Goal: Contribute content: Add original content to the website for others to see

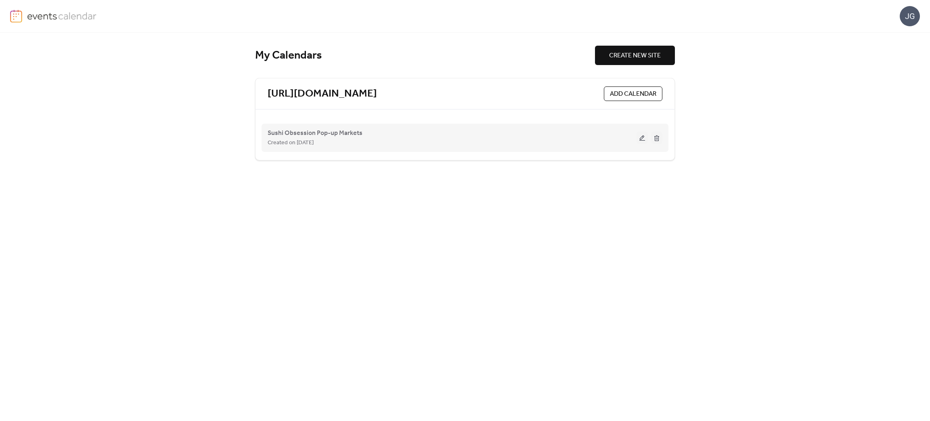
click at [406, 132] on div "Sushi Obsession Pop-up Markets Created on [DATE]" at bounding box center [452, 137] width 369 height 19
click at [643, 138] on button at bounding box center [642, 138] width 11 height 12
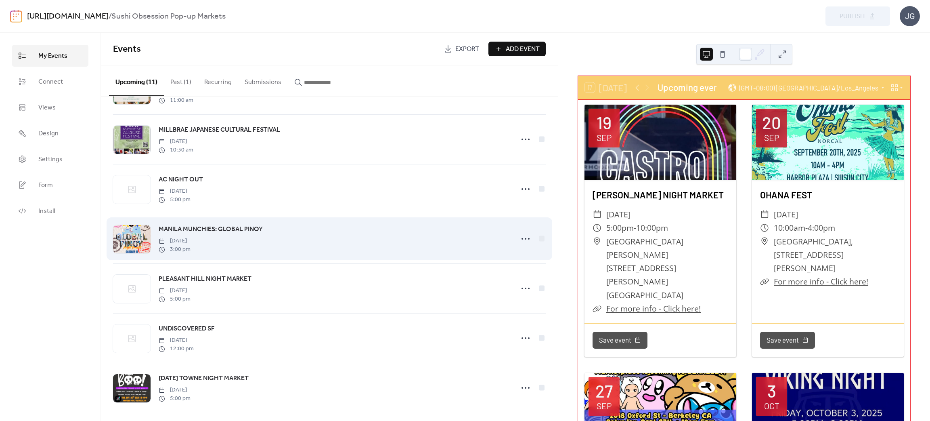
scroll to position [248, 0]
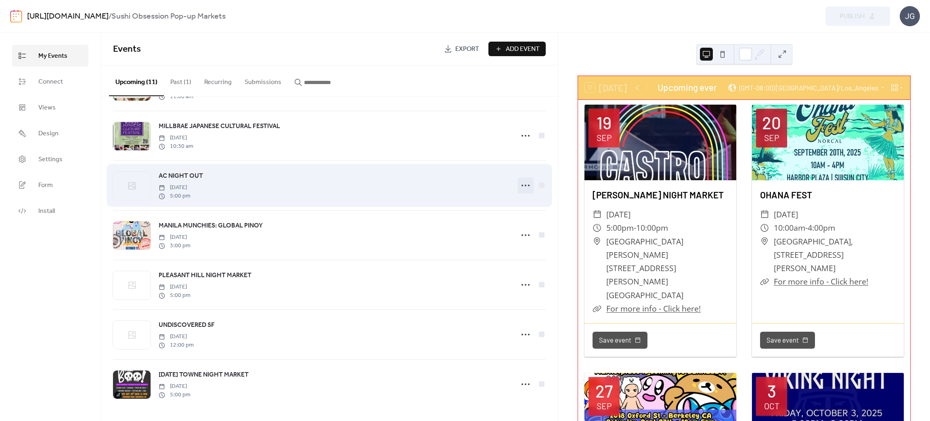
click at [521, 182] on icon at bounding box center [525, 185] width 13 height 13
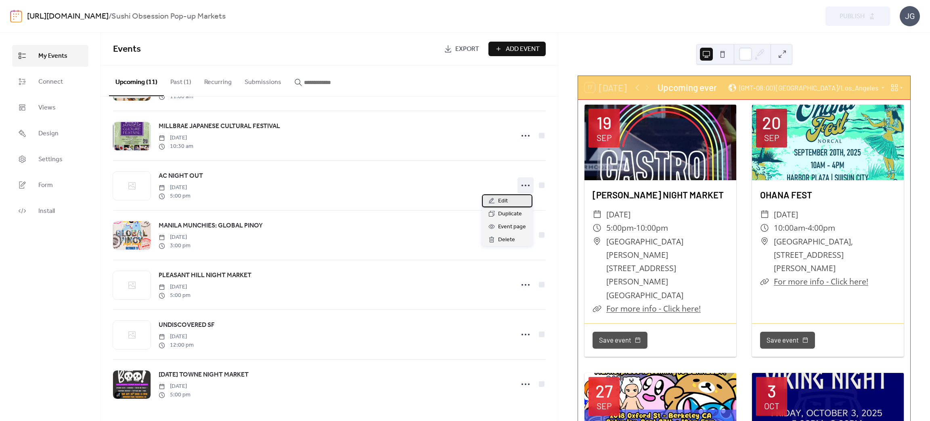
click at [513, 196] on div "Edit" at bounding box center [507, 200] width 50 height 13
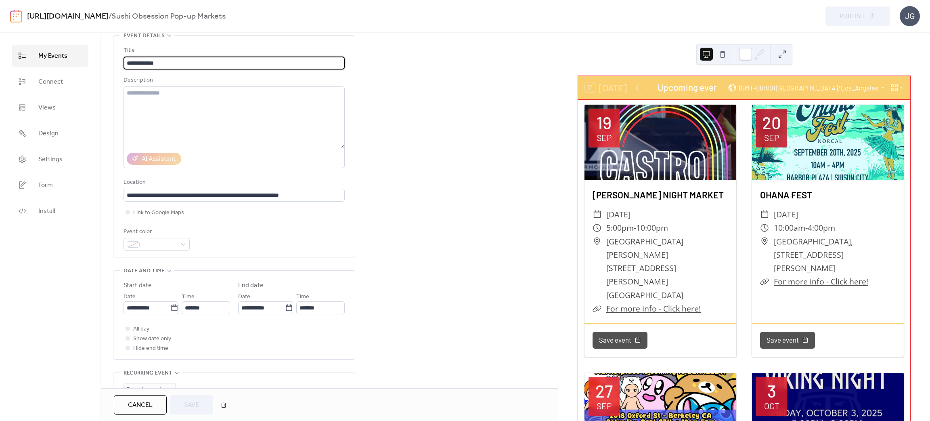
scroll to position [121, 0]
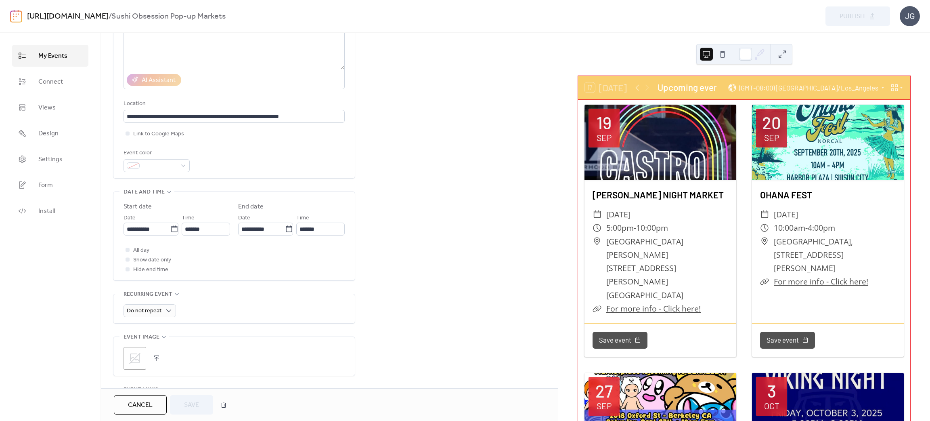
click at [154, 360] on button "button" at bounding box center [156, 357] width 11 height 11
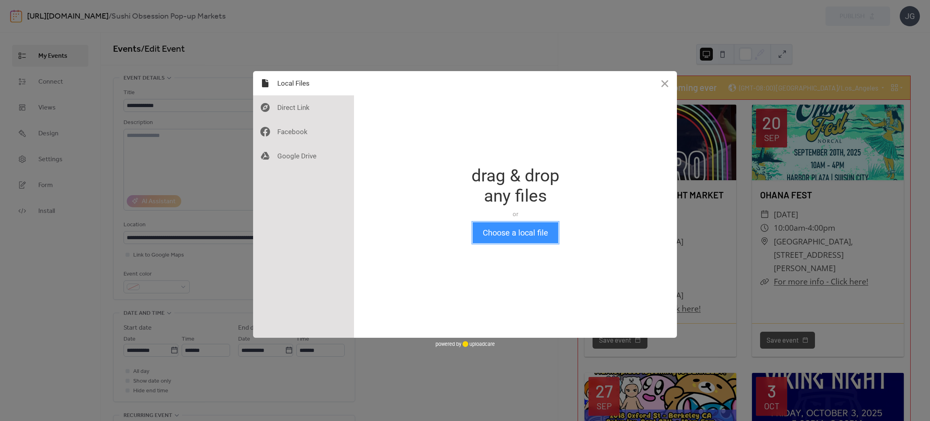
click at [526, 239] on button "Choose a local file" at bounding box center [516, 232] width 86 height 21
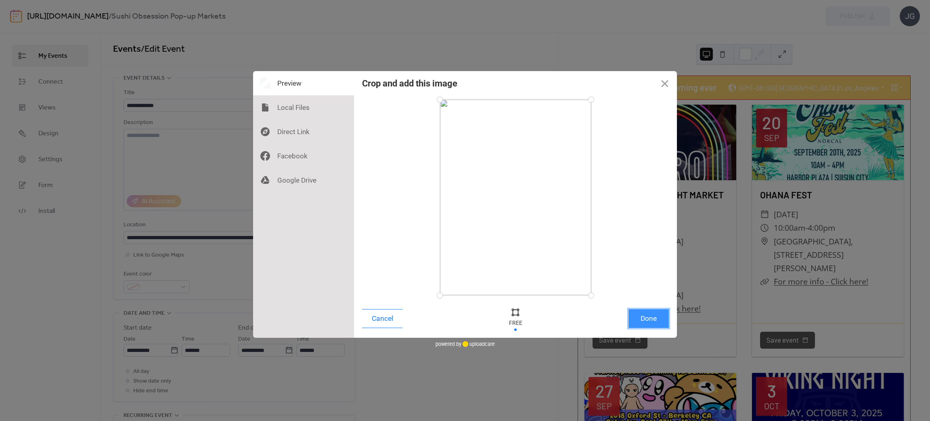
click at [656, 317] on button "Done" at bounding box center [648, 318] width 40 height 19
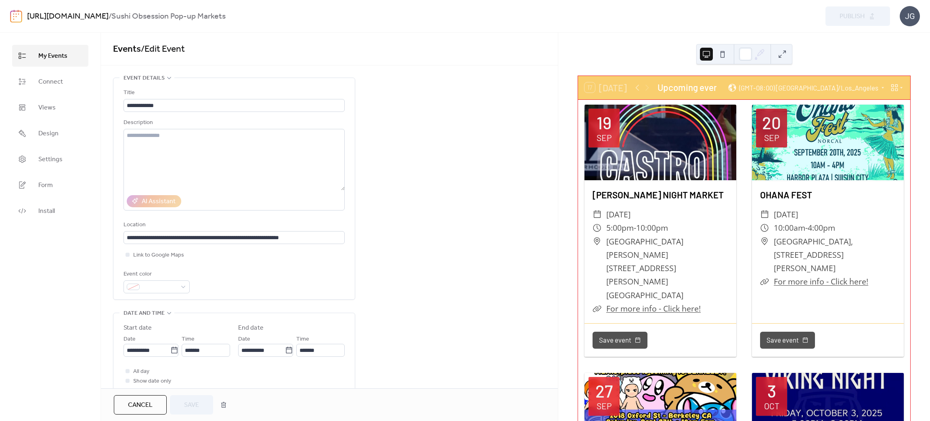
scroll to position [269, 0]
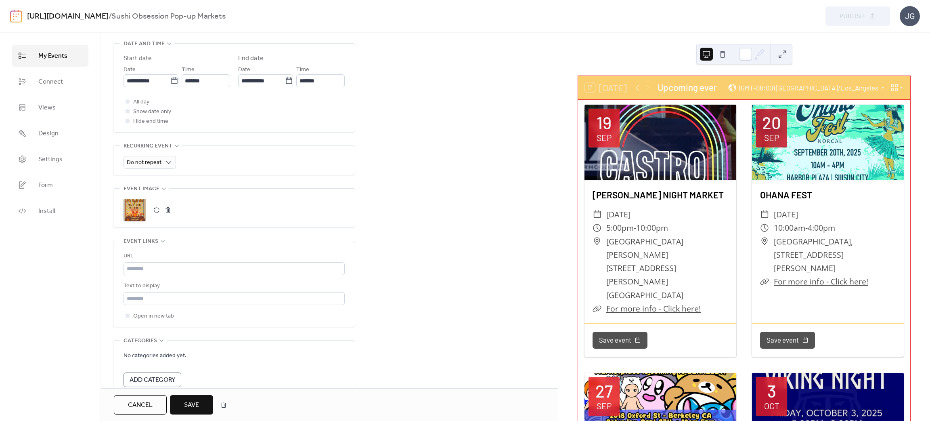
drag, startPoint x: 193, startPoint y: 407, endPoint x: 197, endPoint y: 402, distance: 6.6
click at [197, 402] on span "Save" at bounding box center [191, 405] width 15 height 10
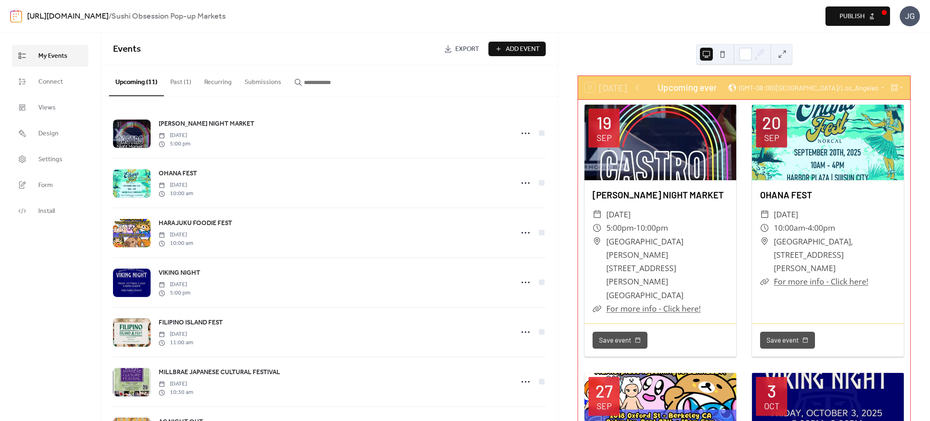
click at [850, 19] on span "Publish" at bounding box center [852, 17] width 25 height 10
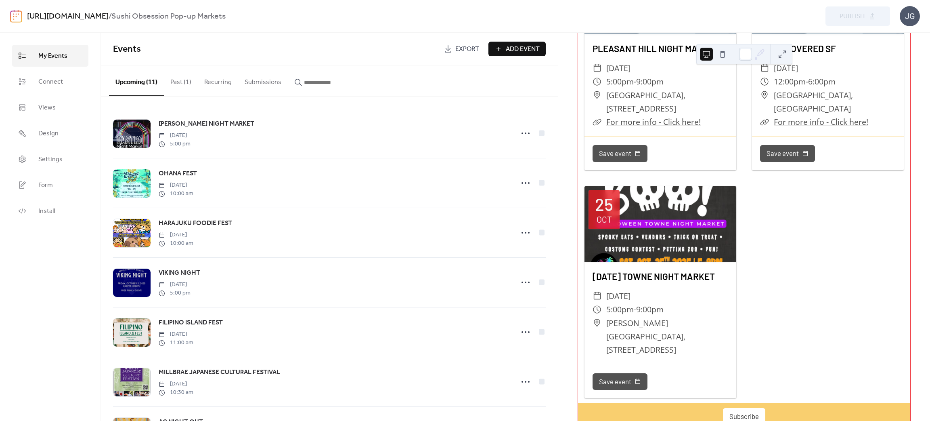
scroll to position [1089, 0]
